Goal: Check status: Check status

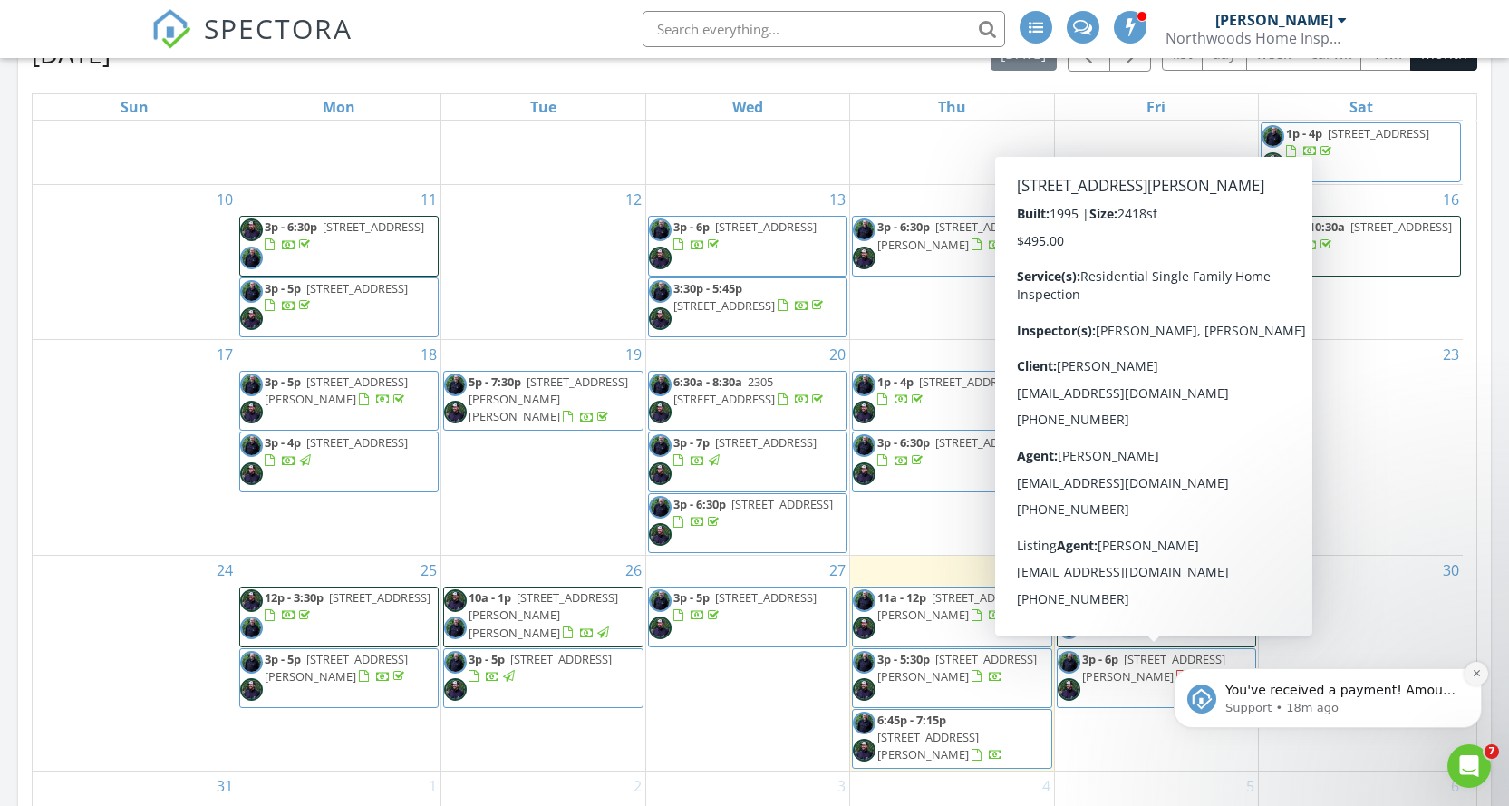
click at [1478, 673] on icon "Dismiss notification" at bounding box center [1477, 673] width 10 height 10
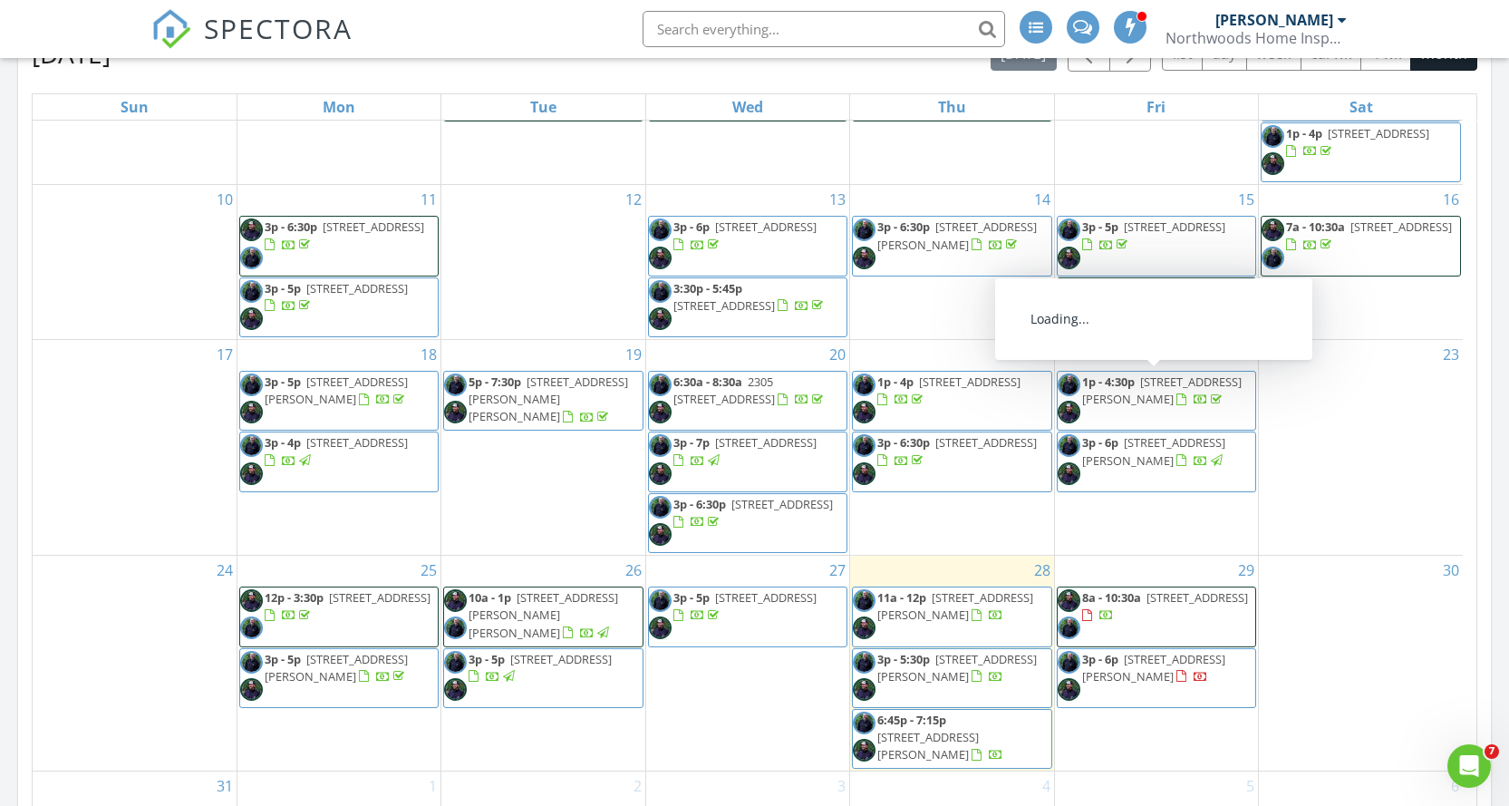
click at [1126, 406] on span "1560 Case Ave, Saint Paul 55106" at bounding box center [1162, 390] width 160 height 34
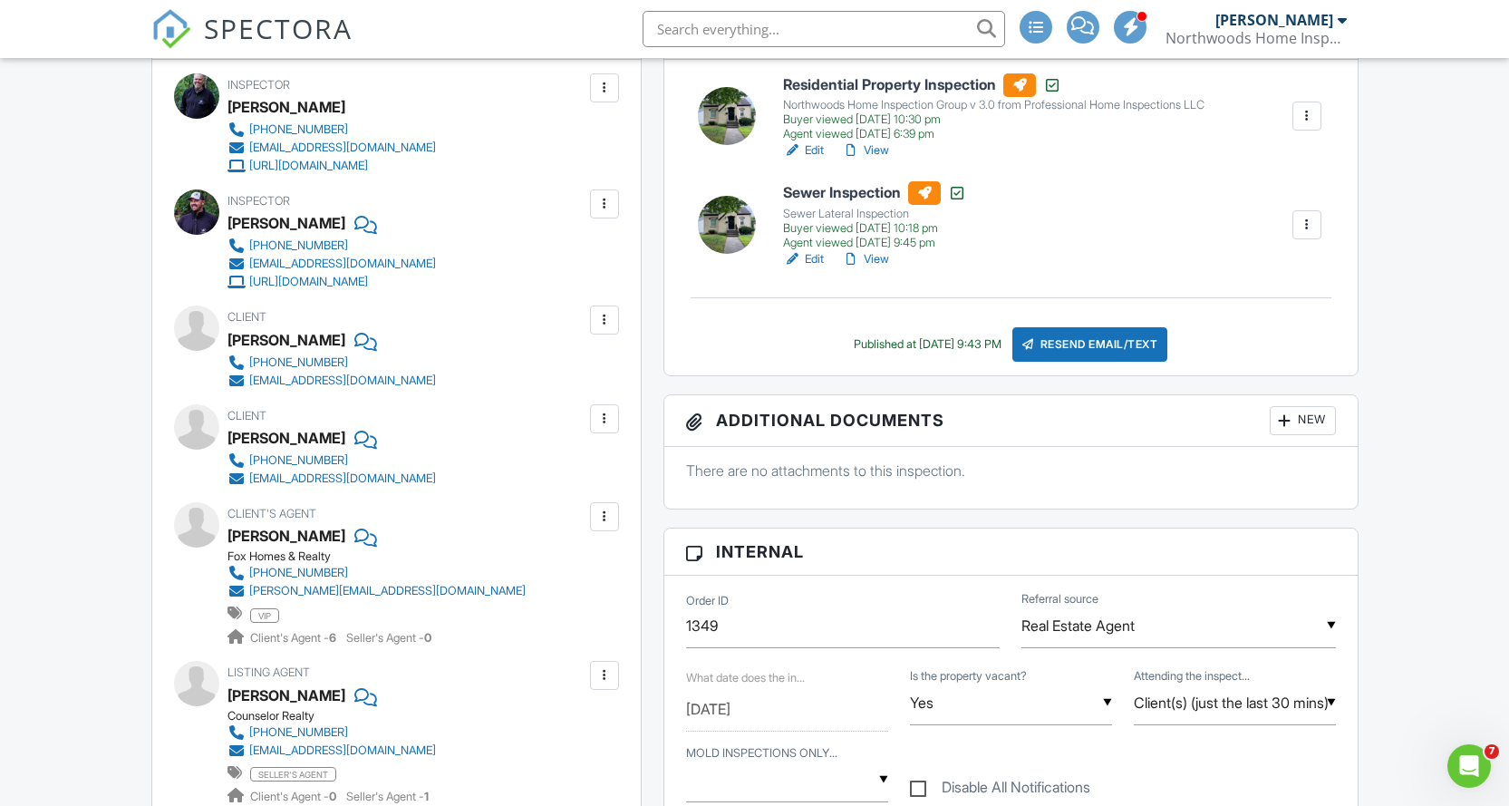
scroll to position [272, 0]
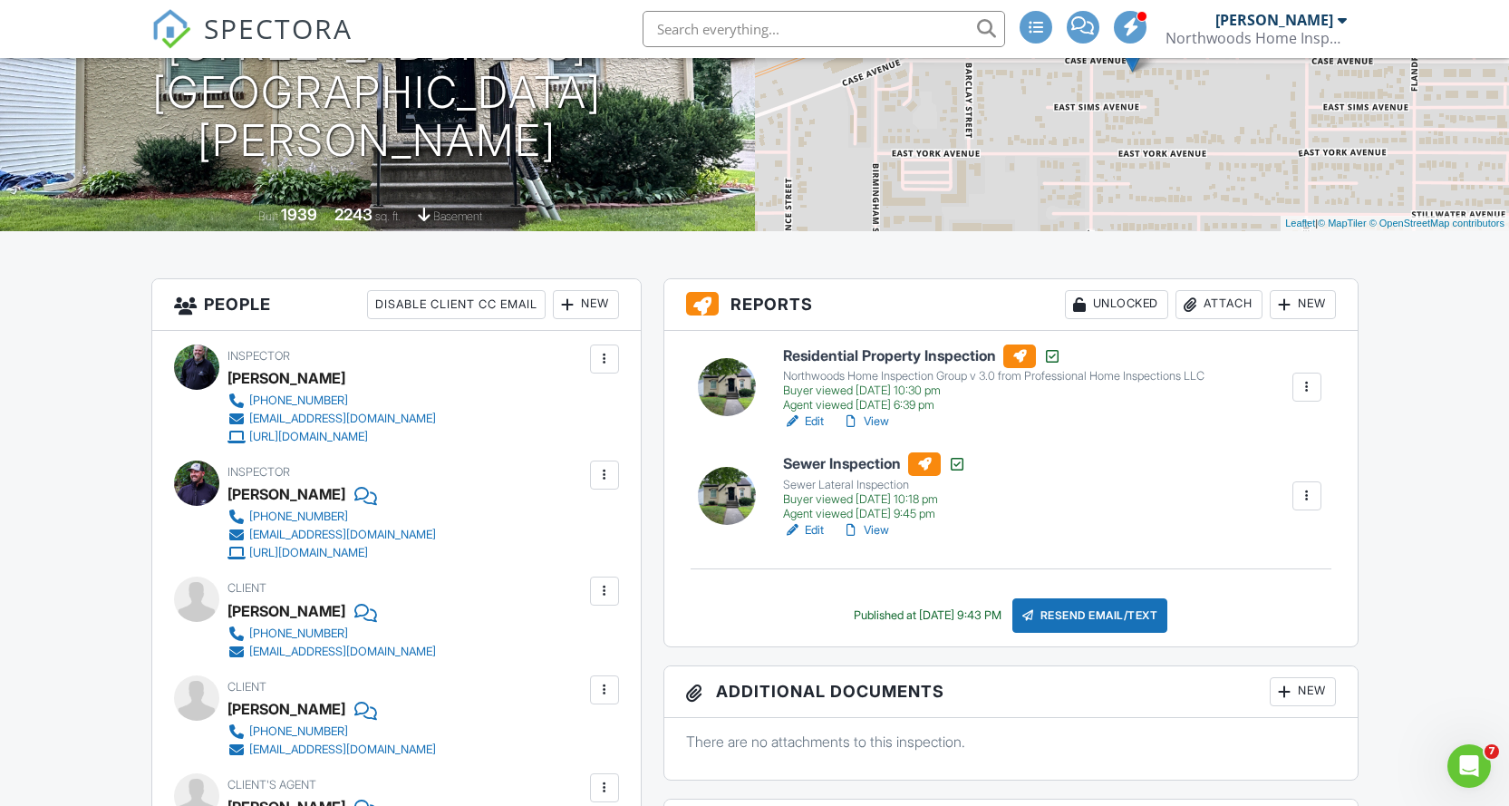
click at [872, 420] on link "View" at bounding box center [865, 421] width 47 height 18
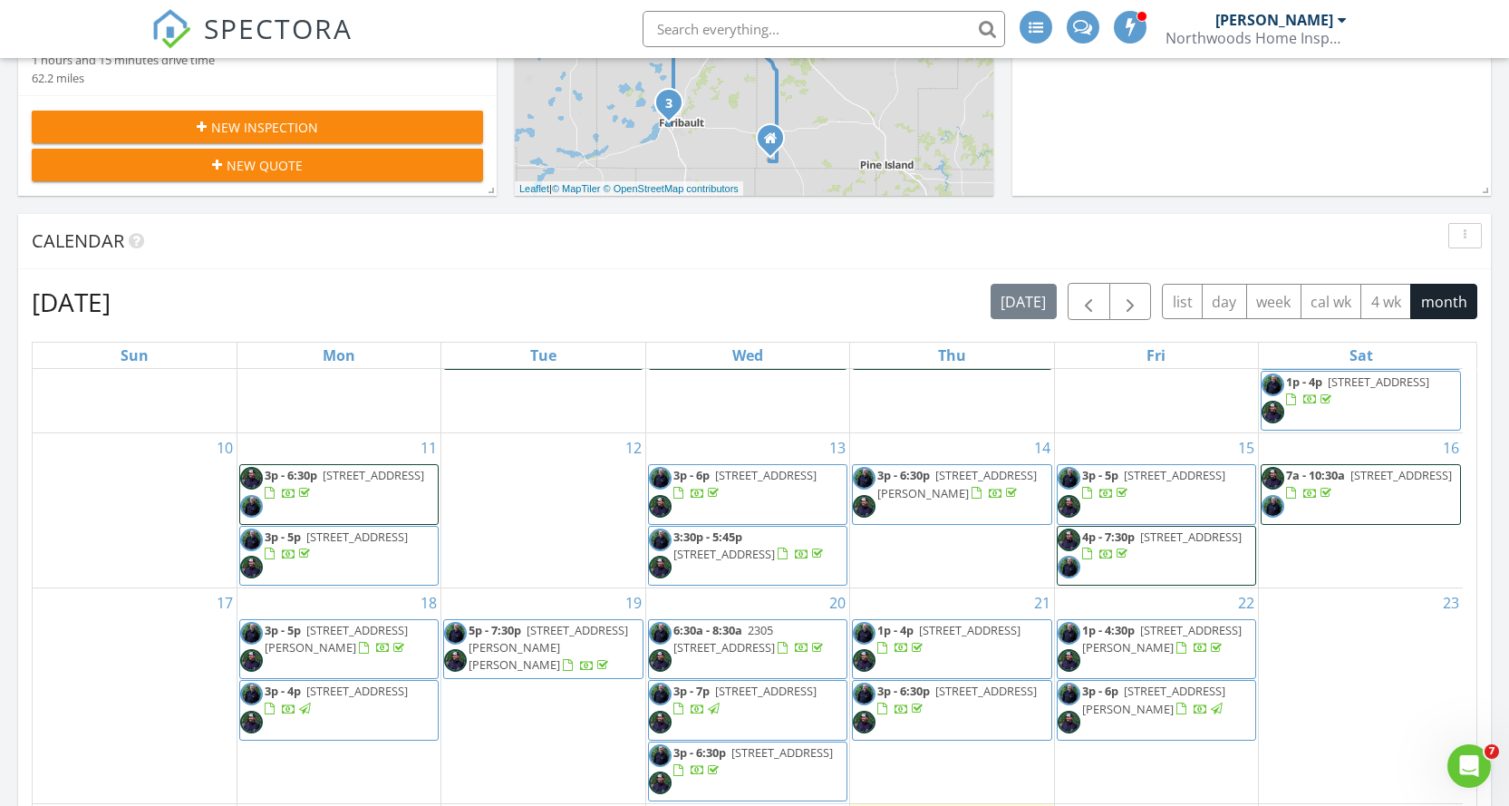
scroll to position [906, 0]
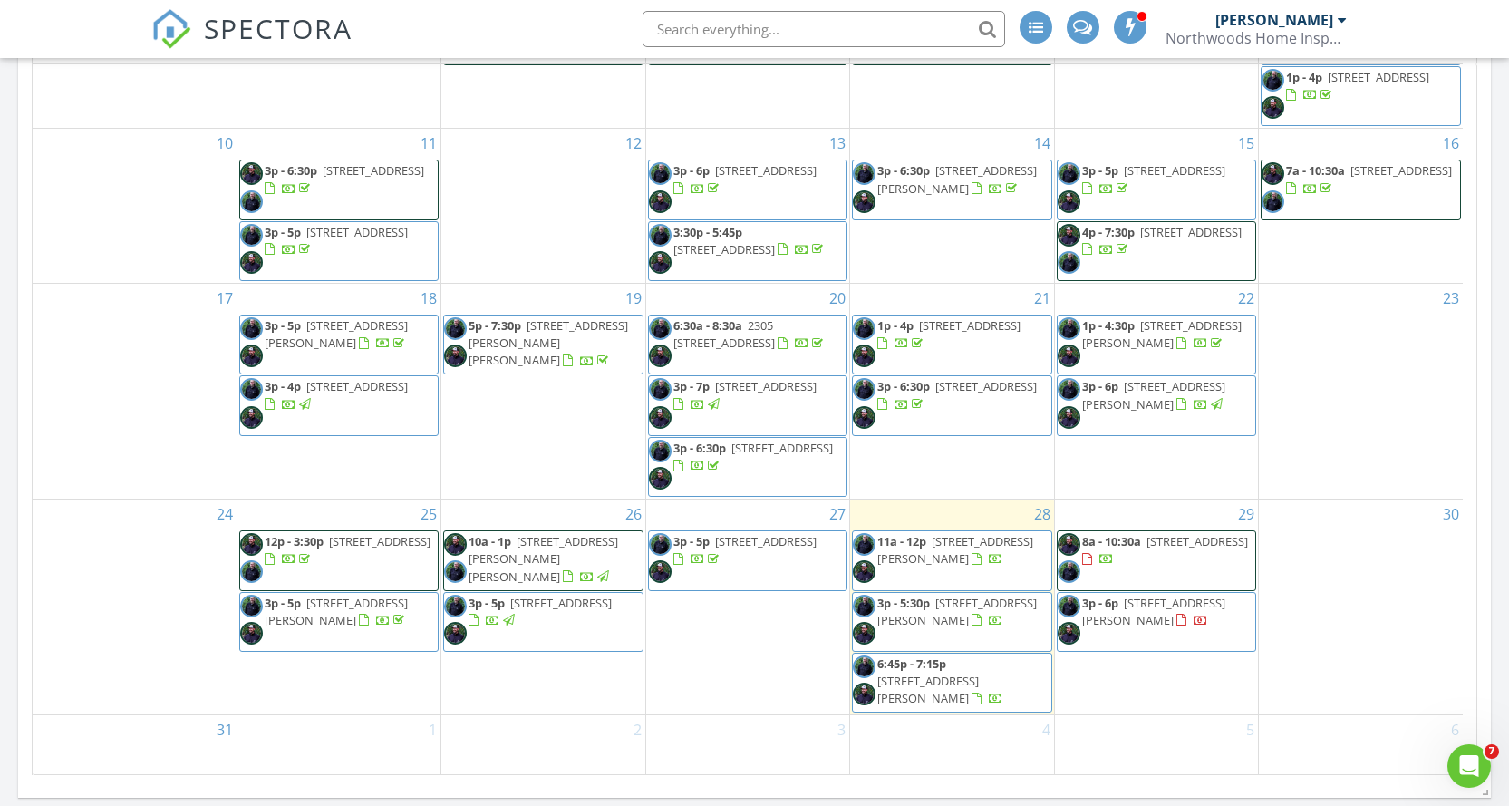
click at [1177, 339] on div at bounding box center [1182, 344] width 10 height 12
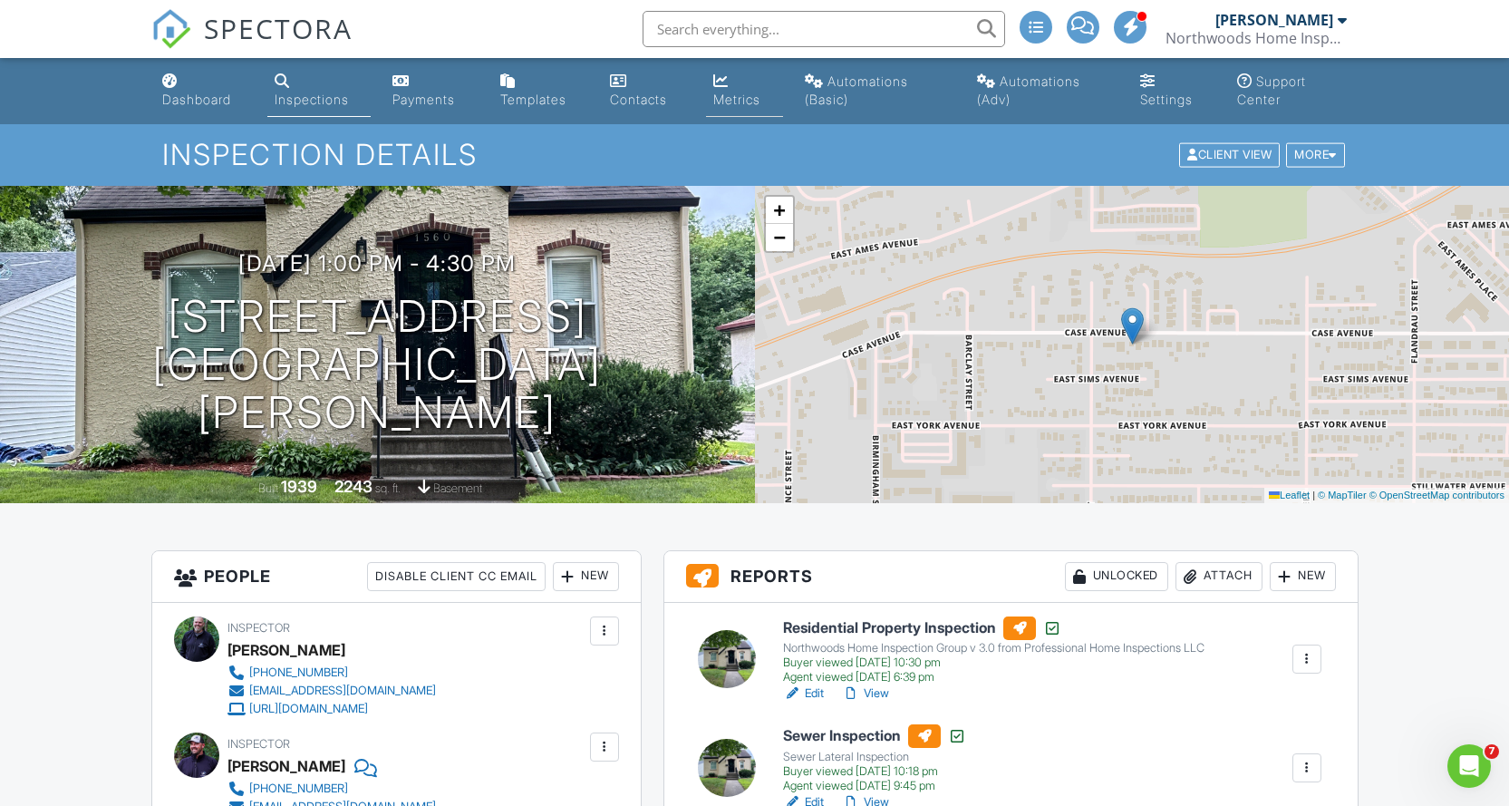
click at [729, 91] on link "Metrics" at bounding box center [744, 91] width 77 height 52
